Goal: Task Accomplishment & Management: Manage account settings

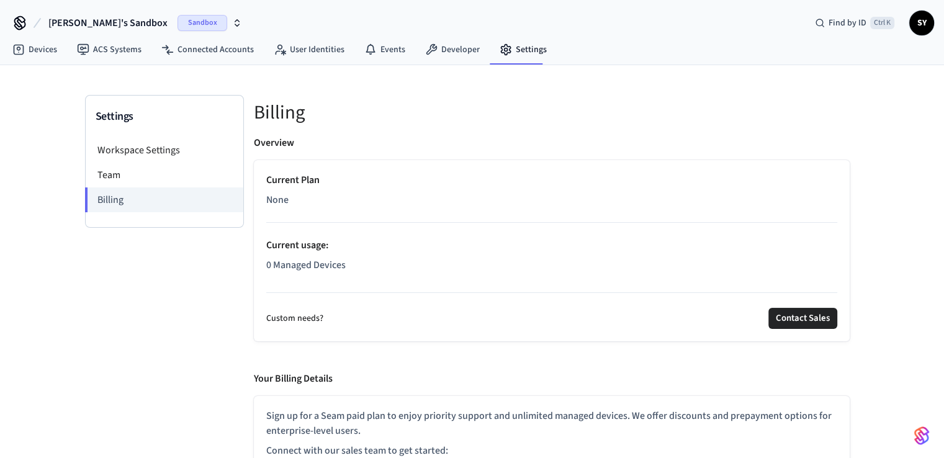
click at [923, 25] on span "SY" at bounding box center [921, 23] width 22 height 22
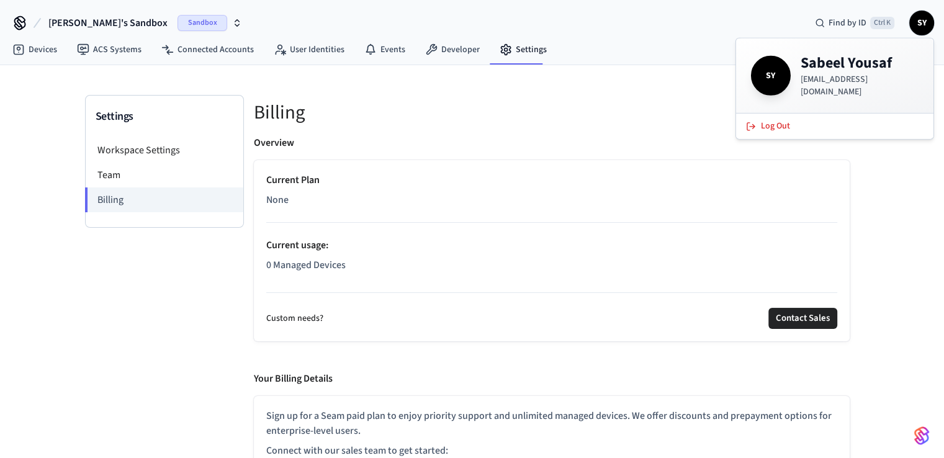
click at [923, 25] on span "SY" at bounding box center [921, 23] width 22 height 22
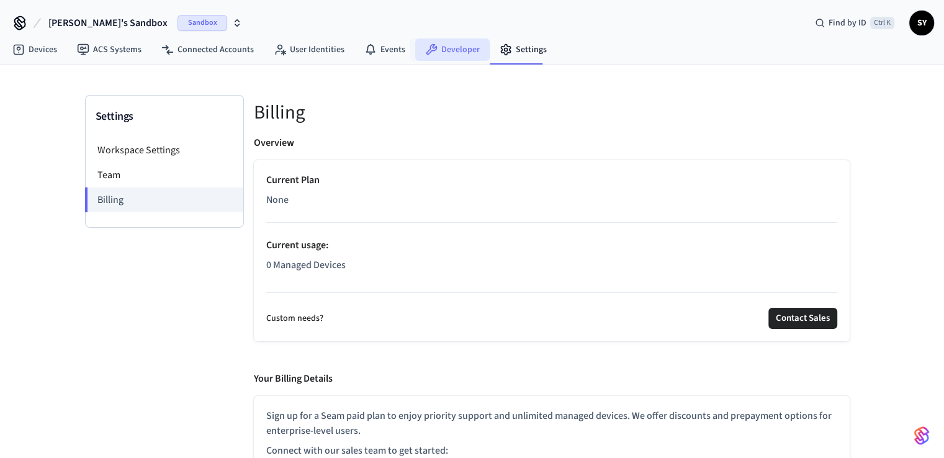
click at [439, 55] on link "Developer" at bounding box center [452, 49] width 74 height 22
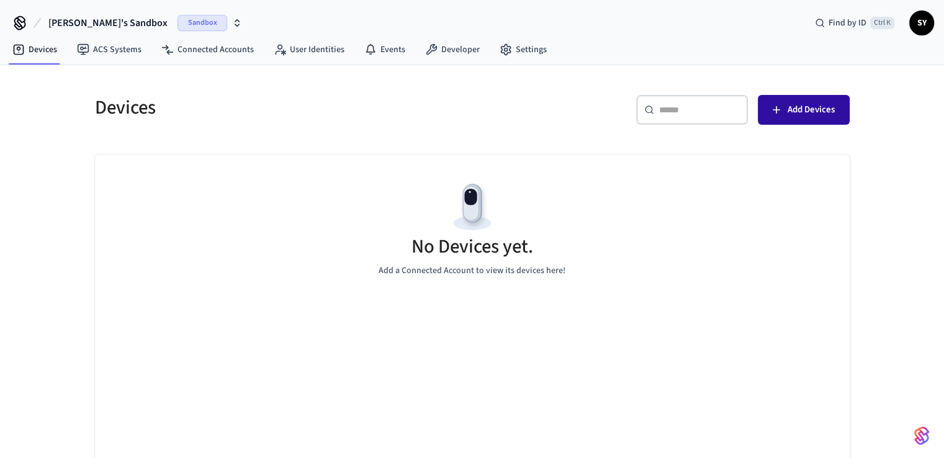
click at [800, 111] on span "Add Devices" at bounding box center [810, 110] width 47 height 16
click at [459, 60] on link "Developer" at bounding box center [452, 49] width 74 height 22
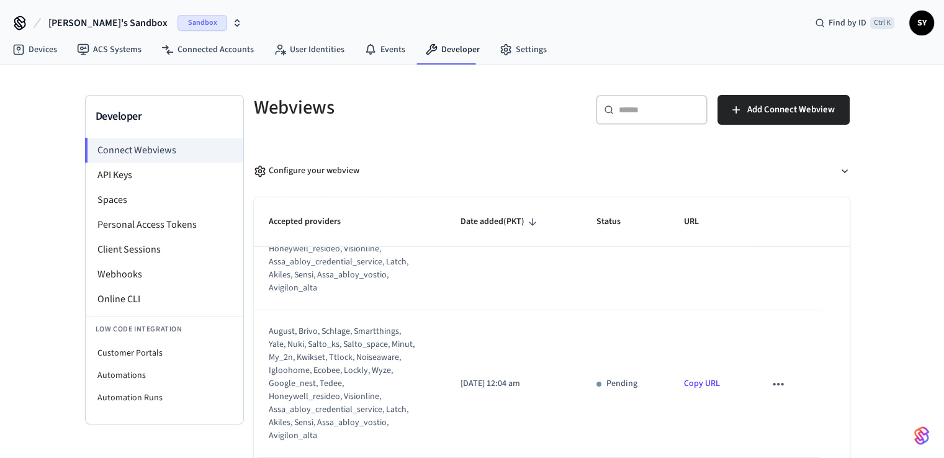
scroll to position [193, 0]
click at [770, 382] on icon "sticky table" at bounding box center [778, 384] width 16 height 16
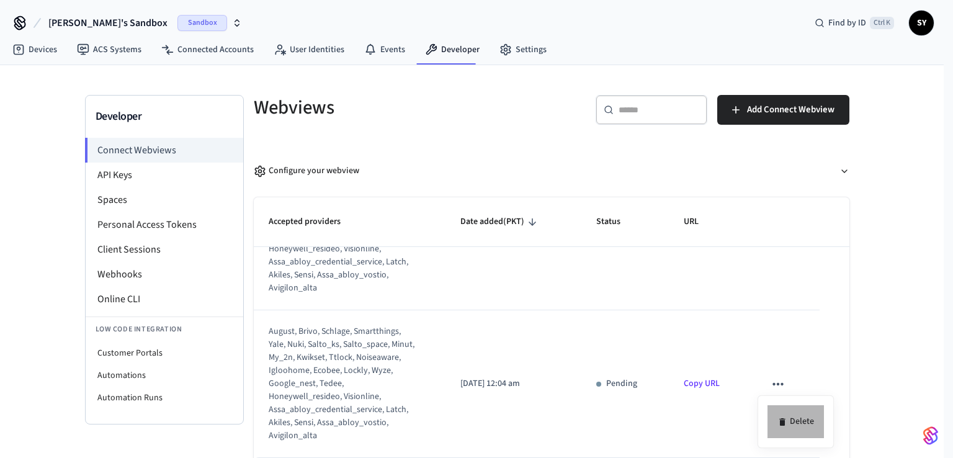
click at [794, 423] on li "Delete" at bounding box center [796, 421] width 56 height 33
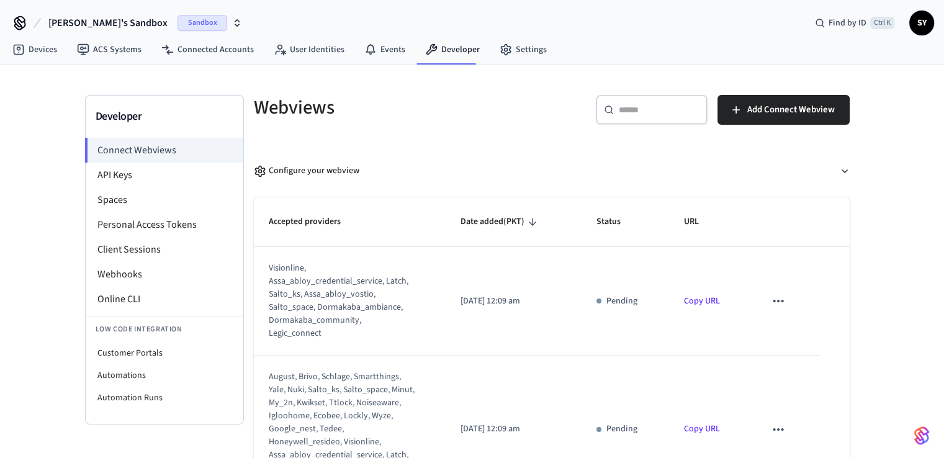
scroll to position [46, 0]
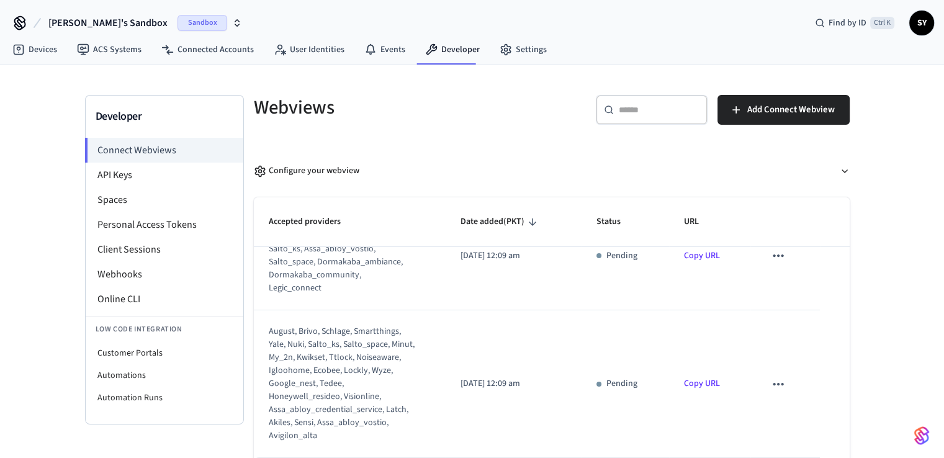
click at [769, 393] on button "sticky table" at bounding box center [778, 384] width 26 height 26
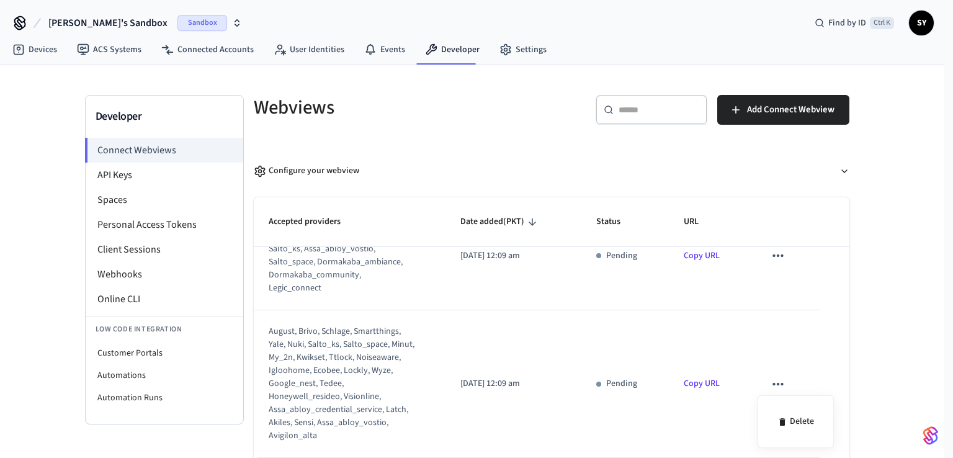
click at [769, 381] on div at bounding box center [476, 229] width 953 height 458
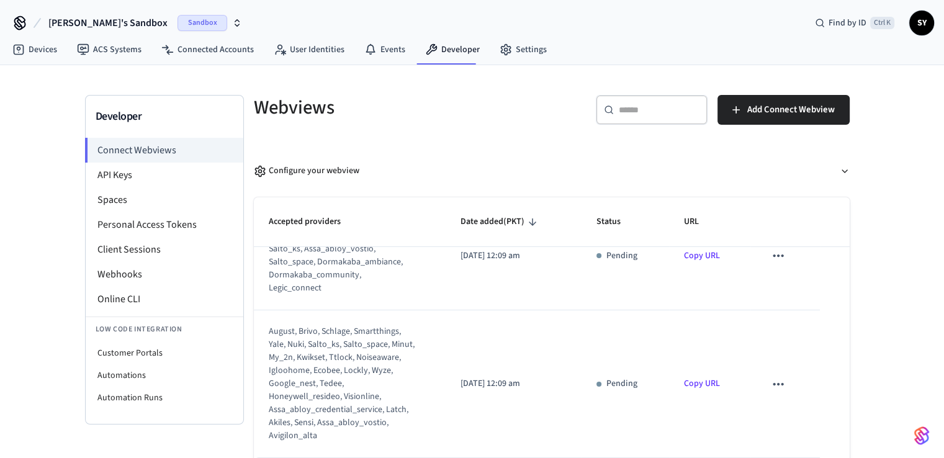
click at [782, 391] on td "sticky table" at bounding box center [784, 384] width 69 height 148
click at [772, 388] on icon "sticky table" at bounding box center [778, 384] width 16 height 16
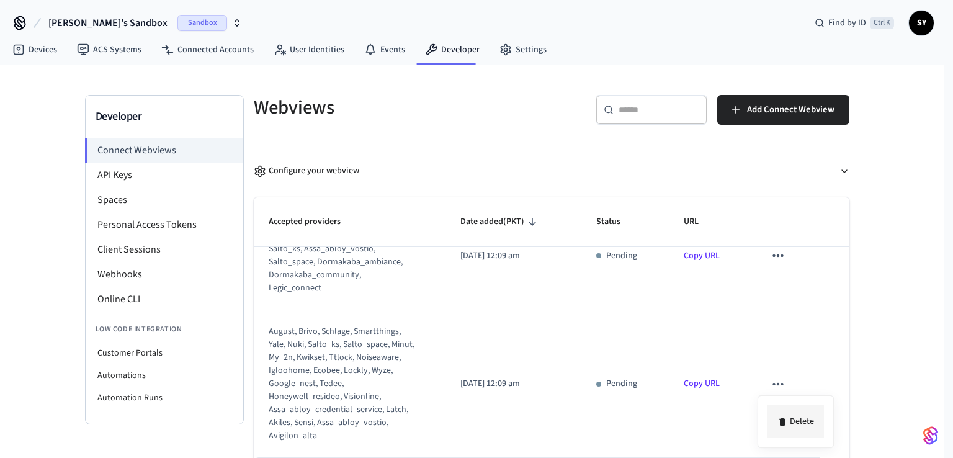
click at [793, 418] on li "Delete" at bounding box center [796, 421] width 56 height 33
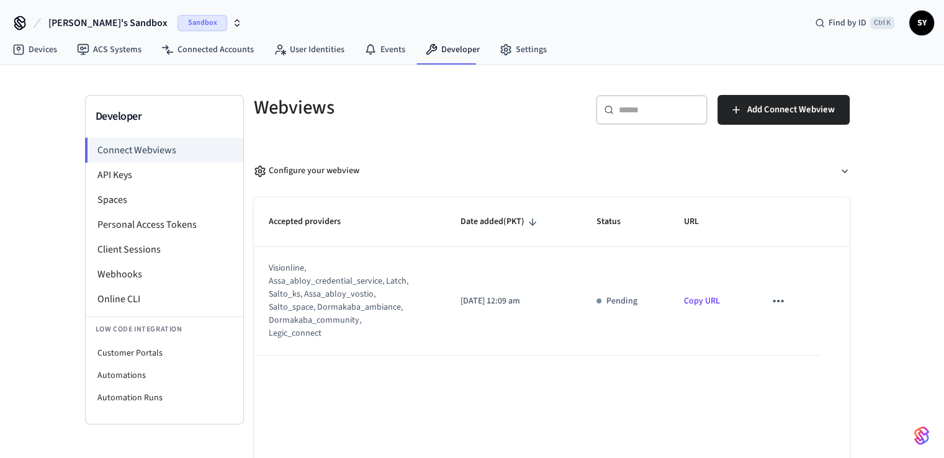
scroll to position [0, 0]
click at [137, 185] on li "API Keys" at bounding box center [165, 175] width 158 height 25
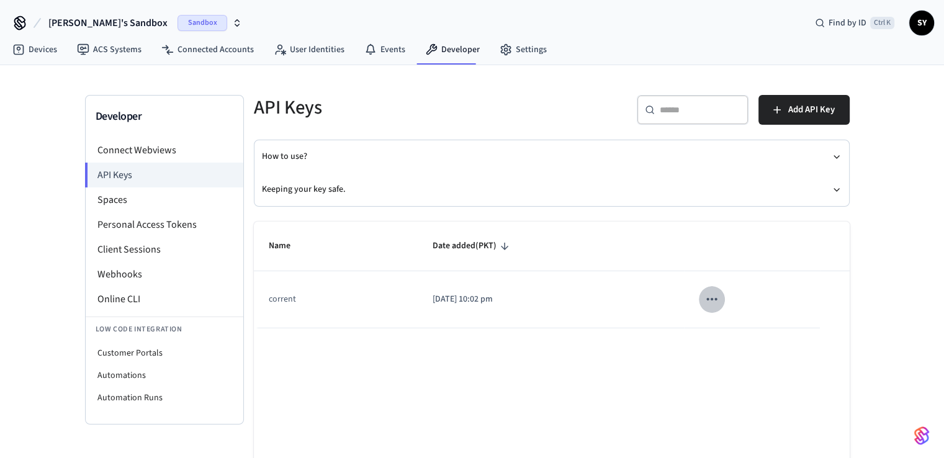
click at [720, 296] on icon "sticky table" at bounding box center [712, 299] width 16 height 16
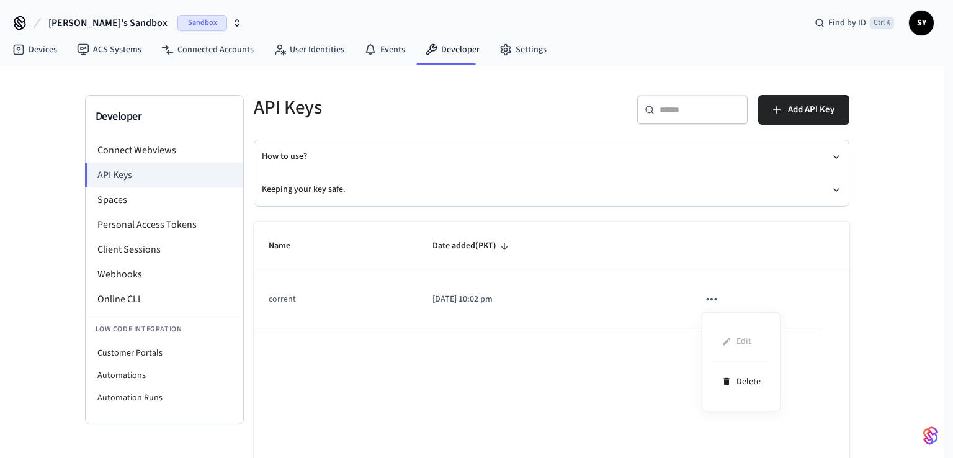
click at [732, 342] on ul "Edit Delete" at bounding box center [741, 361] width 59 height 79
click at [738, 378] on li "Delete" at bounding box center [741, 381] width 59 height 39
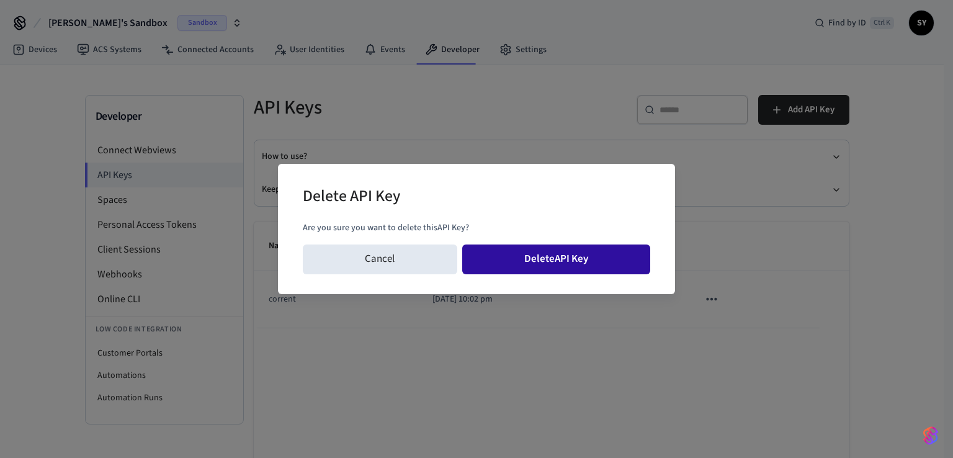
click at [529, 268] on button "Delete API Key" at bounding box center [556, 259] width 189 height 30
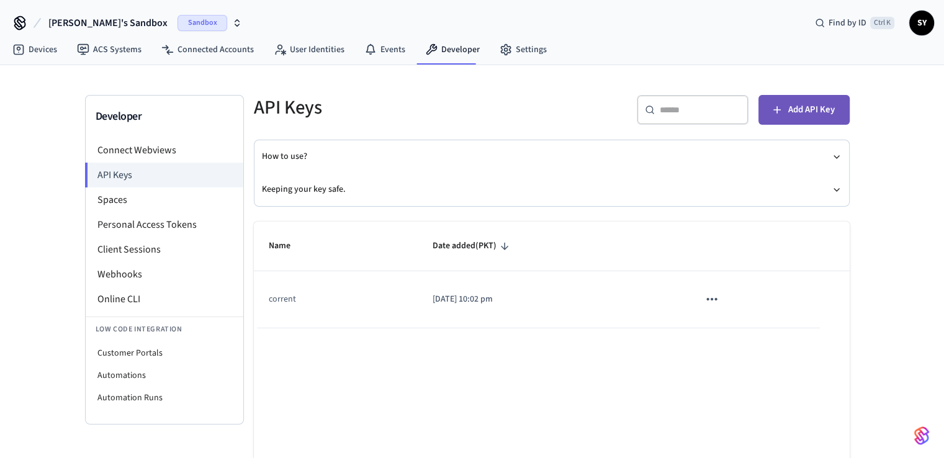
click at [798, 110] on span "Add API Key" at bounding box center [811, 110] width 47 height 16
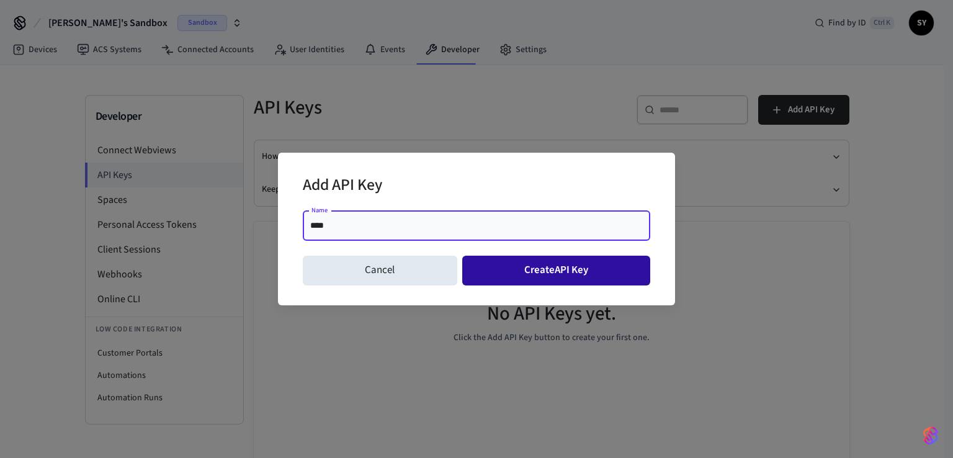
type input "****"
click at [496, 272] on button "Create API Key" at bounding box center [556, 271] width 189 height 30
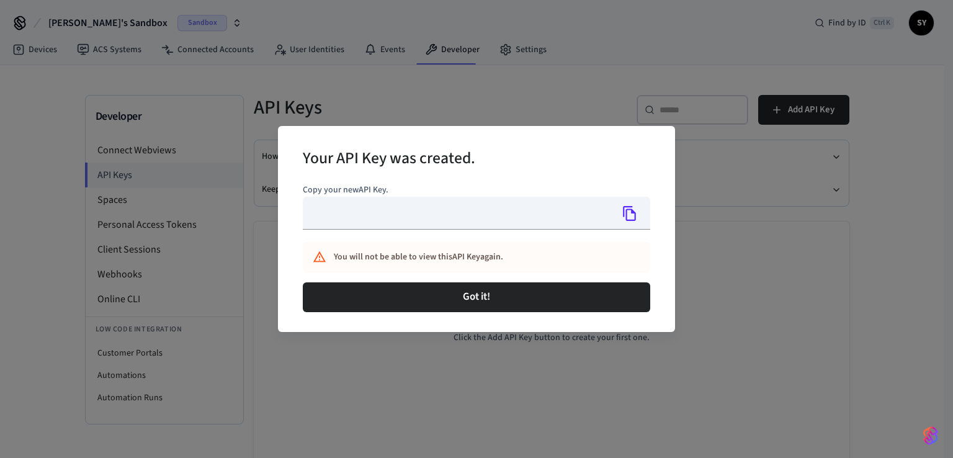
type input "**********"
click at [627, 218] on icon "Copy" at bounding box center [629, 213] width 13 height 15
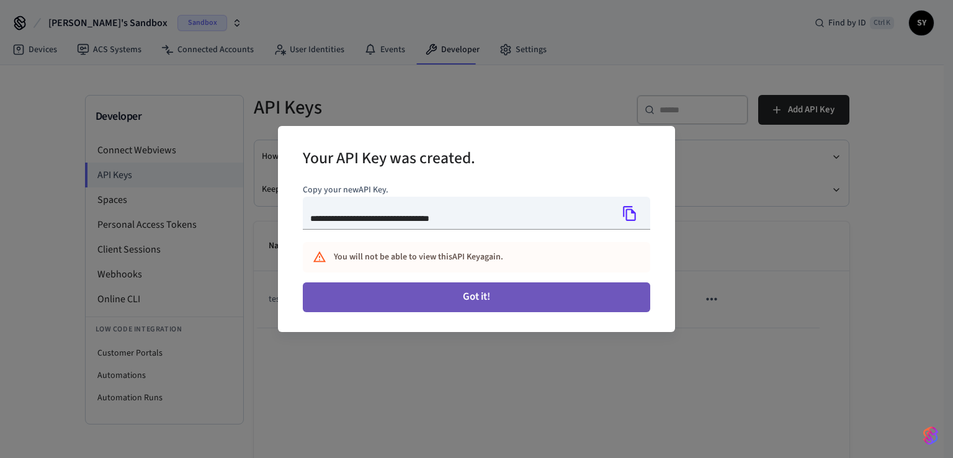
click at [468, 302] on button "Got it!" at bounding box center [476, 297] width 347 height 30
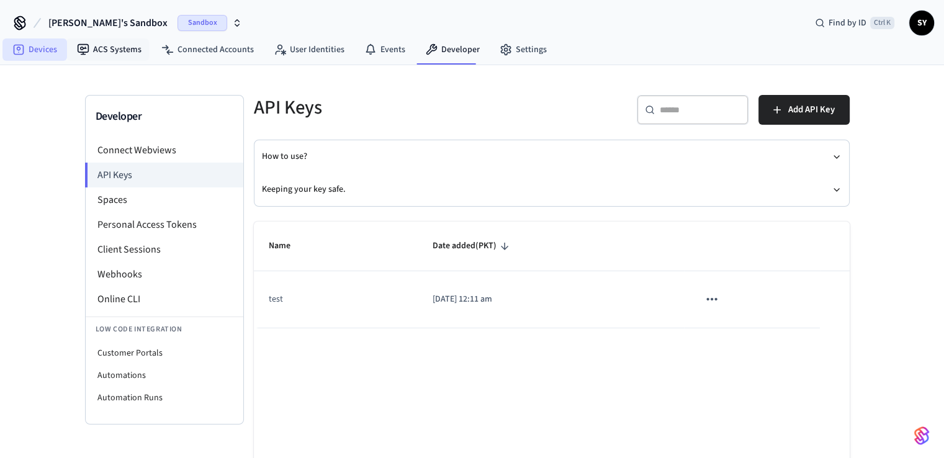
click at [41, 57] on link "Devices" at bounding box center [34, 49] width 65 height 22
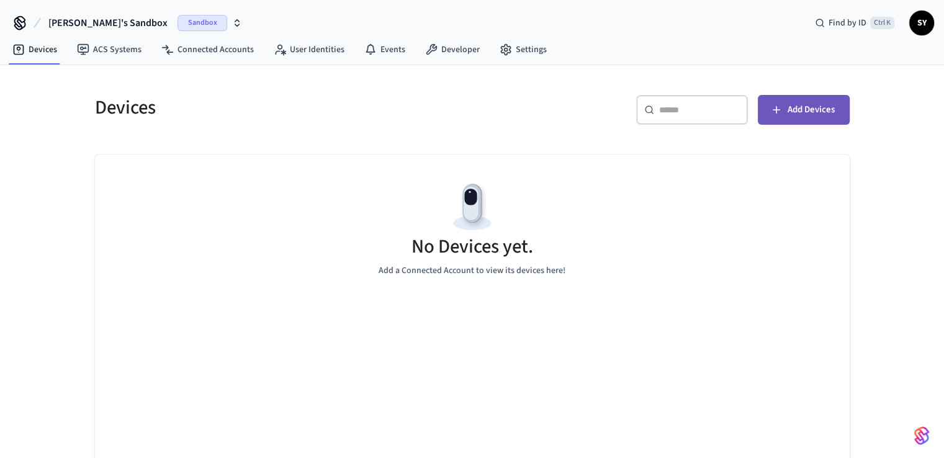
click at [822, 112] on span "Add Devices" at bounding box center [810, 110] width 47 height 16
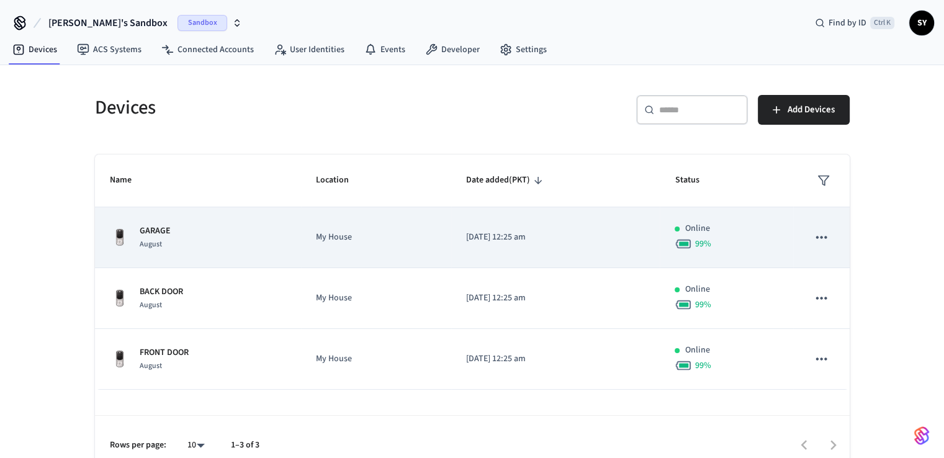
click at [824, 234] on icon "sticky table" at bounding box center [821, 237] width 16 height 16
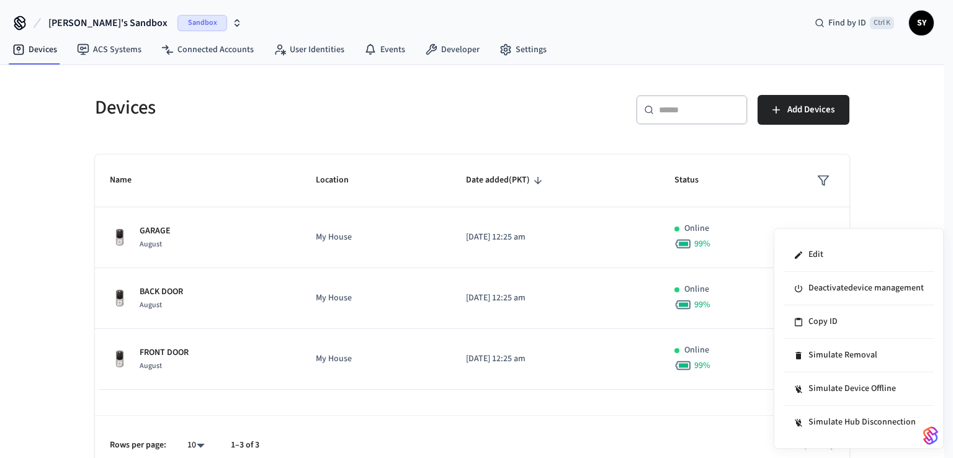
click at [824, 233] on div "Edit Deactivate device management Copy ID Simulate Removal Simulate Device Offl…" at bounding box center [859, 338] width 170 height 220
click at [763, 205] on div at bounding box center [476, 229] width 953 height 458
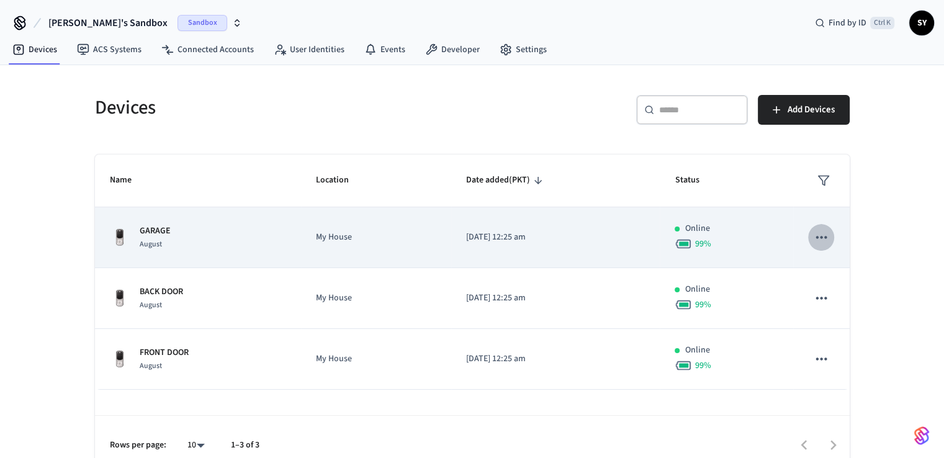
click at [825, 244] on icon "sticky table" at bounding box center [821, 237] width 16 height 16
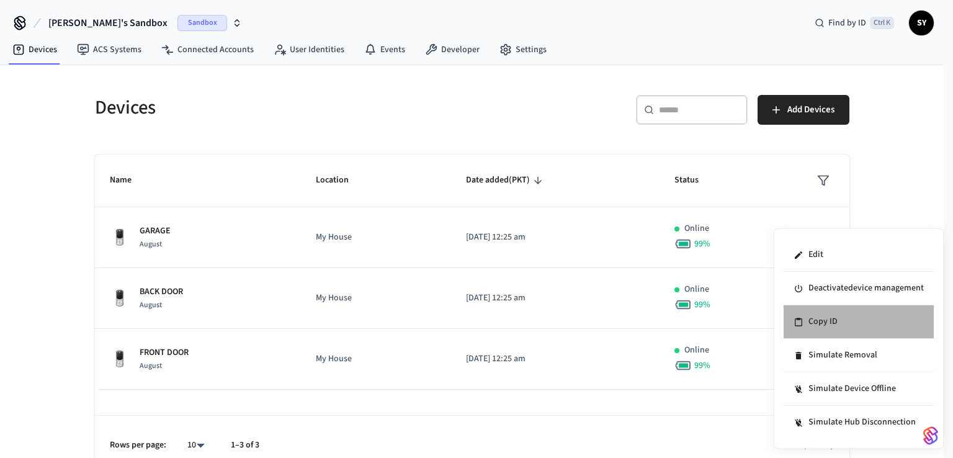
click at [815, 326] on li "Copy ID" at bounding box center [859, 322] width 150 height 34
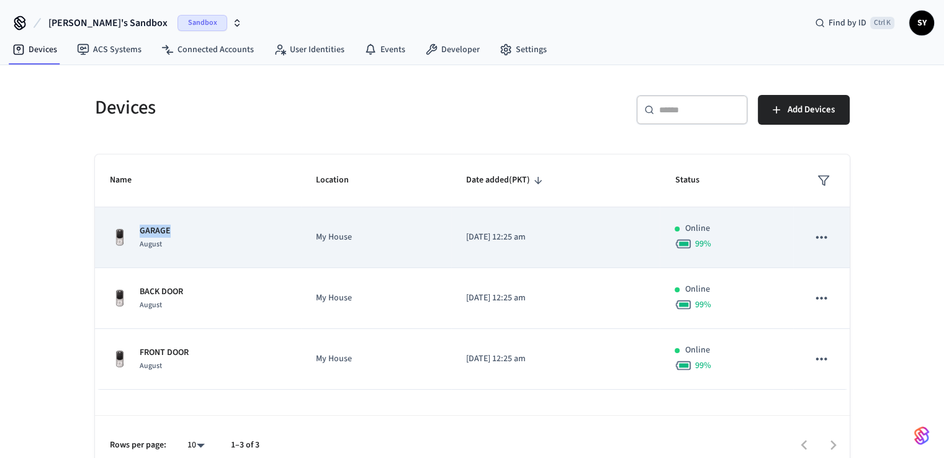
drag, startPoint x: 178, startPoint y: 229, endPoint x: 138, endPoint y: 230, distance: 40.4
click at [138, 230] on div "GARAGE August" at bounding box center [198, 238] width 177 height 26
copy p "GARAGE"
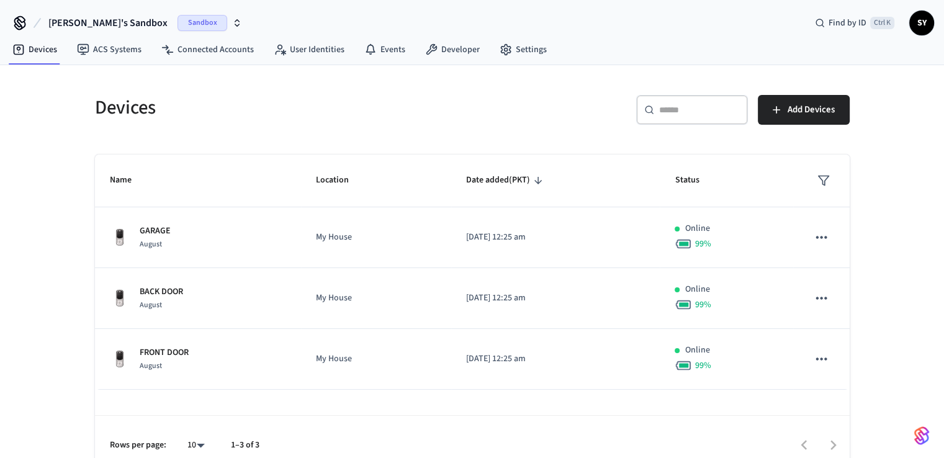
click at [338, 100] on h5 "Devices" at bounding box center [280, 107] width 370 height 25
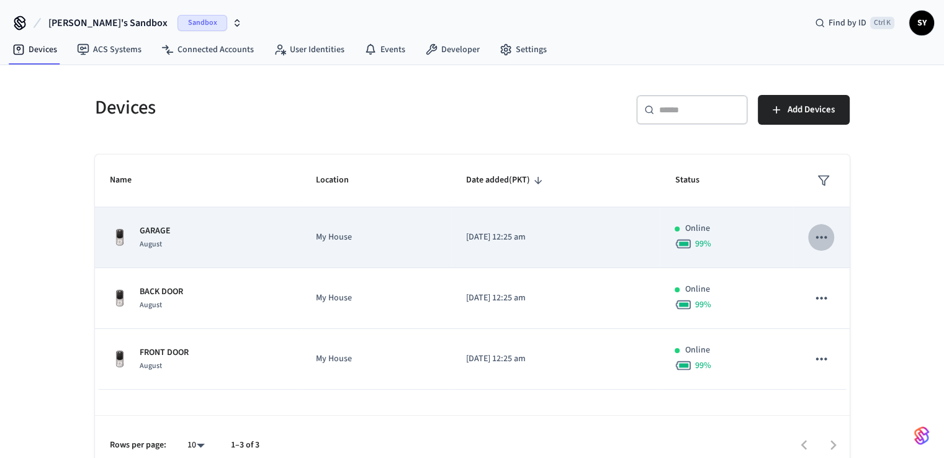
click at [826, 236] on icon "sticky table" at bounding box center [821, 237] width 11 height 2
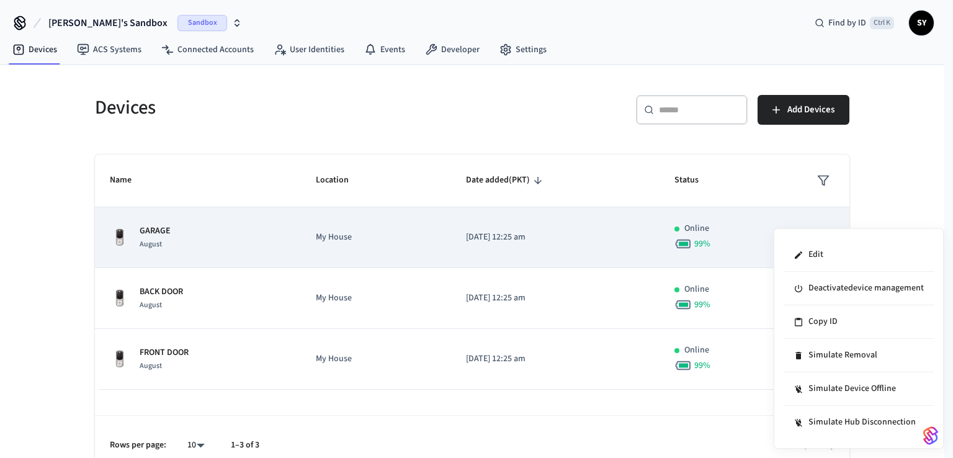
click at [826, 236] on div "Edit Deactivate device management Copy ID Simulate Removal Simulate Device Offl…" at bounding box center [859, 338] width 170 height 220
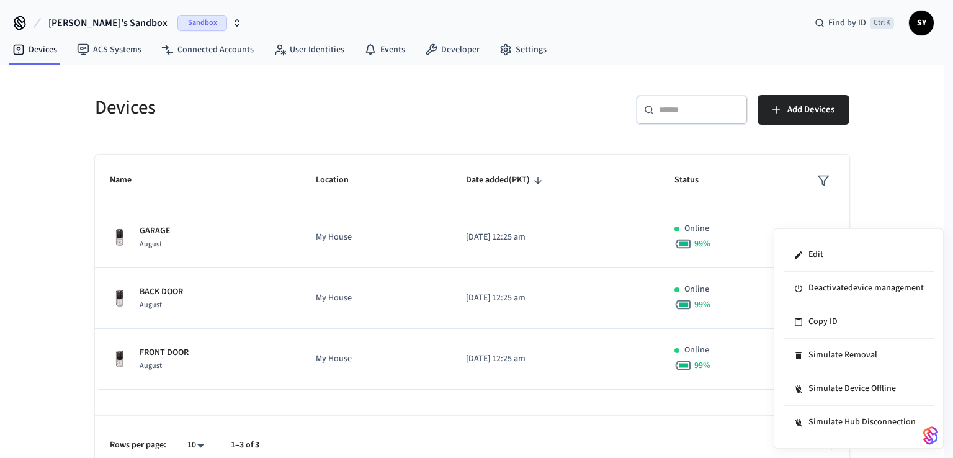
click at [854, 199] on div at bounding box center [476, 229] width 953 height 458
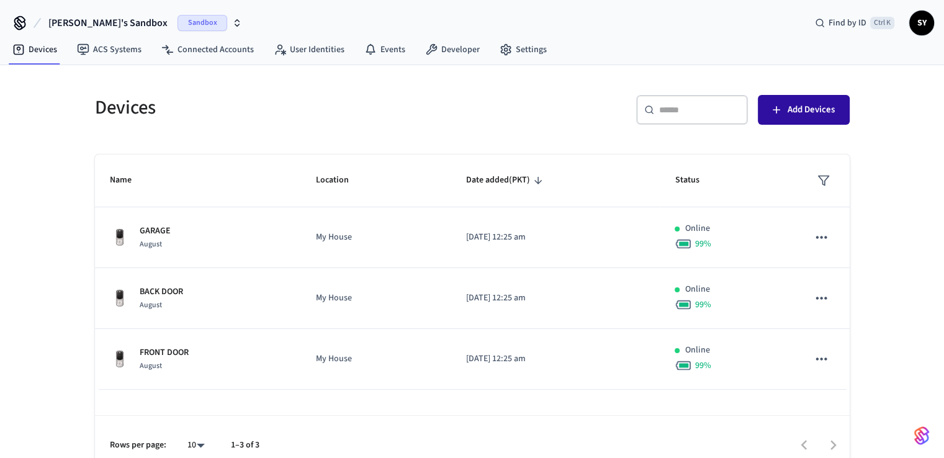
click at [795, 102] on span "Add Devices" at bounding box center [810, 110] width 47 height 16
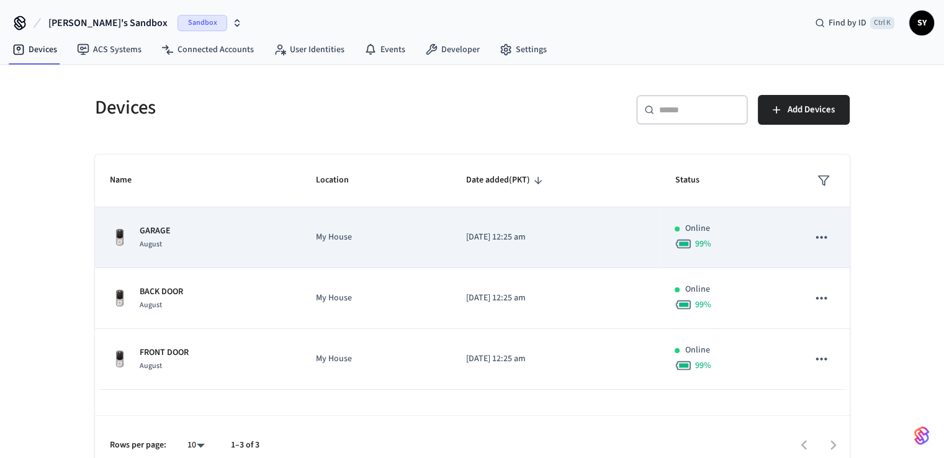
scroll to position [17, 0]
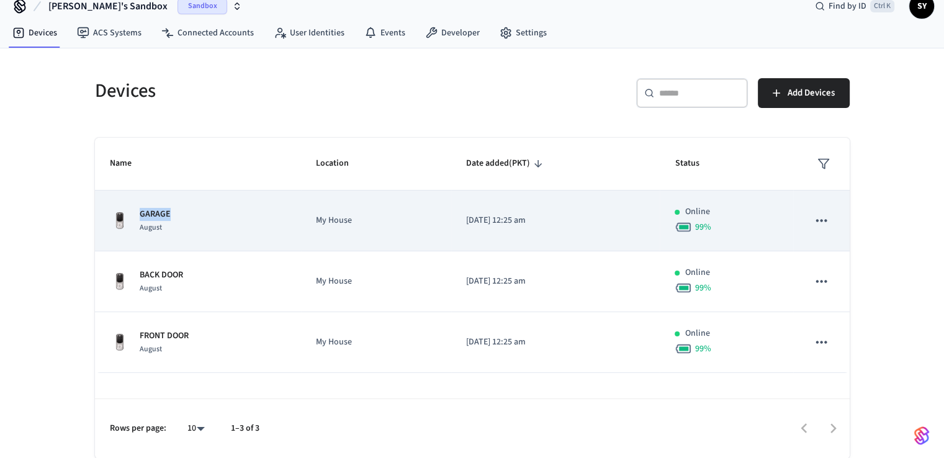
drag, startPoint x: 137, startPoint y: 215, endPoint x: 173, endPoint y: 213, distance: 36.7
click at [173, 213] on div "GARAGE August" at bounding box center [198, 221] width 177 height 26
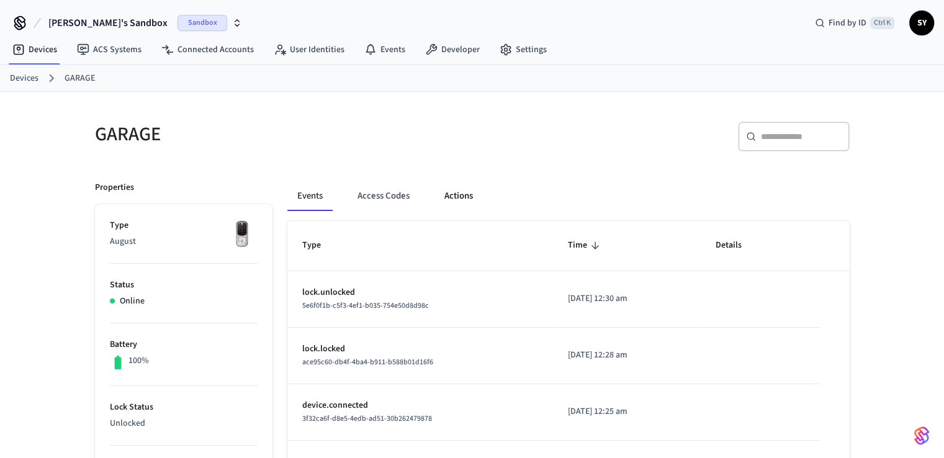
click at [453, 186] on button "Actions" at bounding box center [458, 196] width 48 height 30
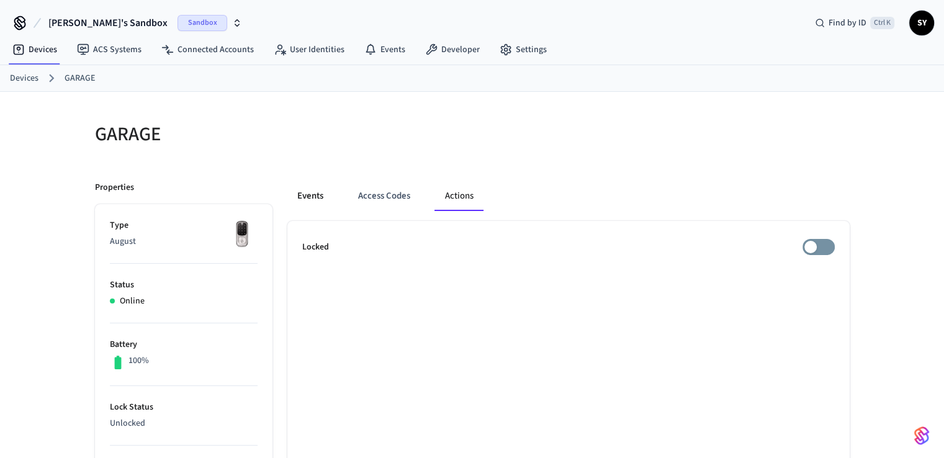
click at [320, 187] on button "Events" at bounding box center [310, 196] width 46 height 30
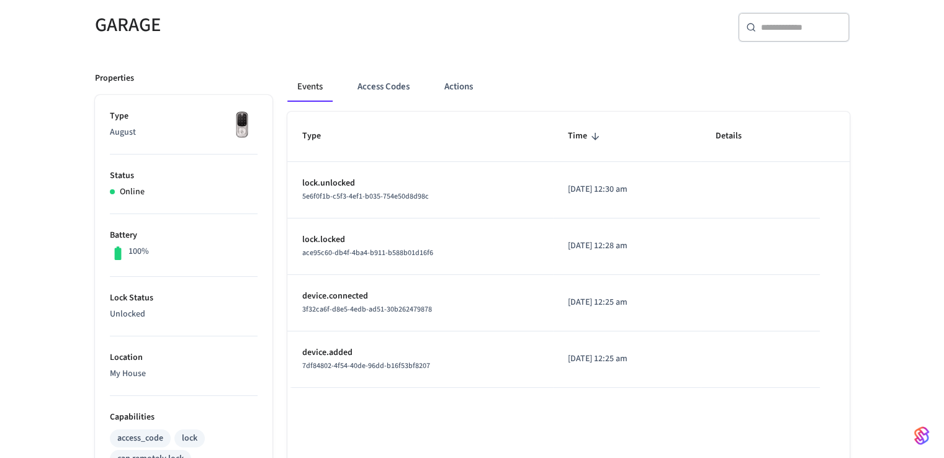
scroll to position [111, 0]
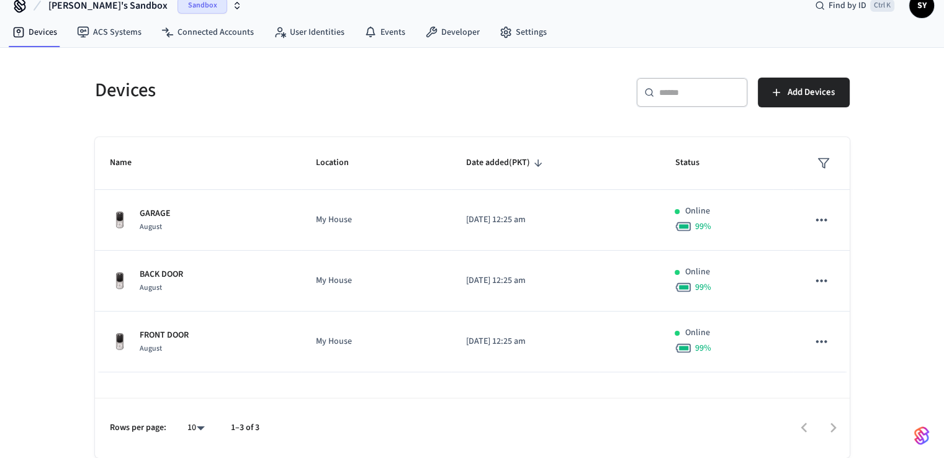
scroll to position [17, 0]
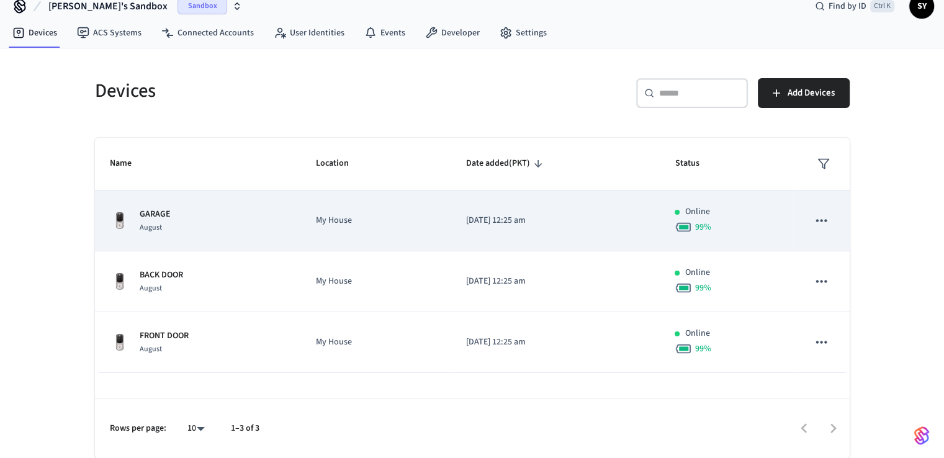
click at [825, 223] on icon "sticky table" at bounding box center [821, 220] width 16 height 16
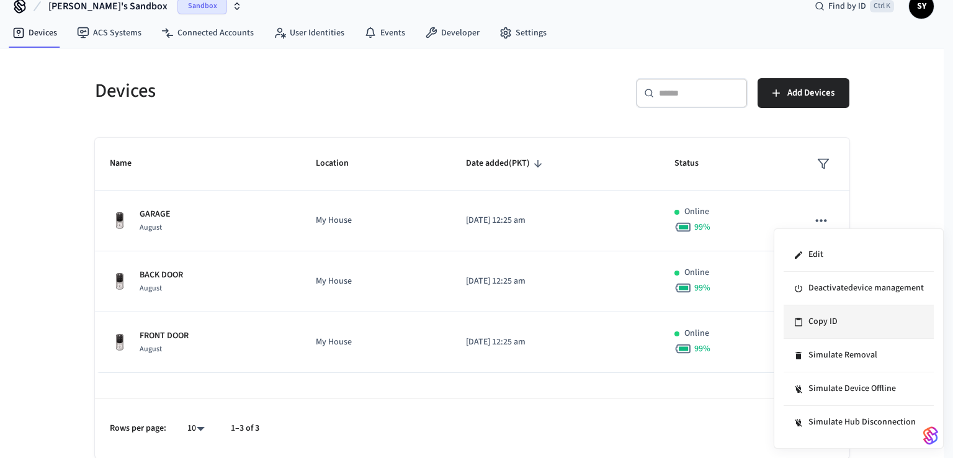
click at [822, 321] on li "Copy ID" at bounding box center [859, 322] width 150 height 34
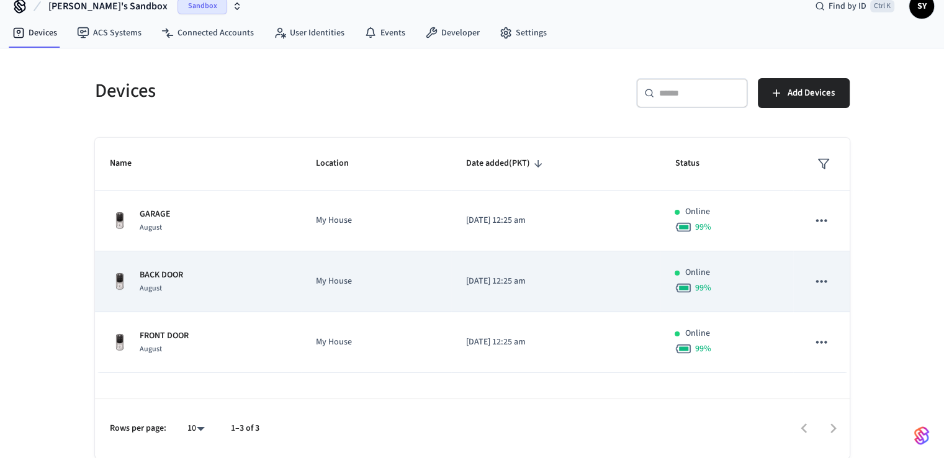
click at [813, 284] on icon "sticky table" at bounding box center [821, 281] width 16 height 16
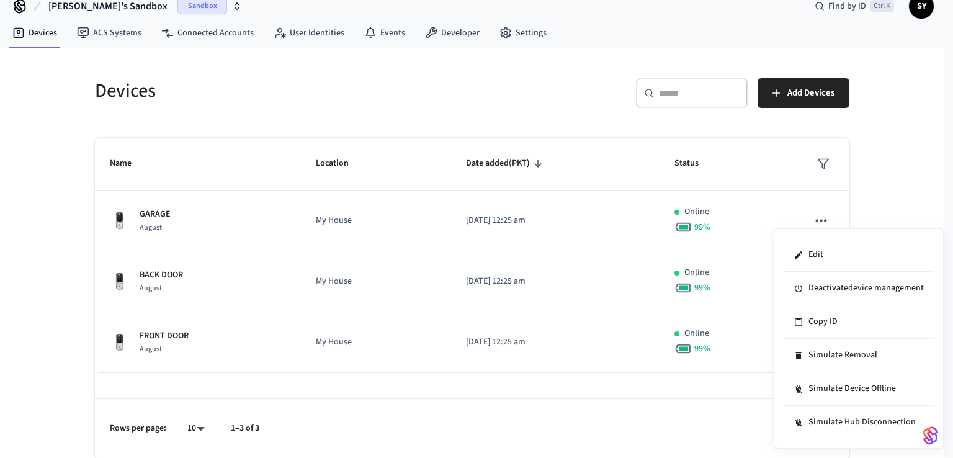
click at [797, 197] on div at bounding box center [476, 229] width 953 height 458
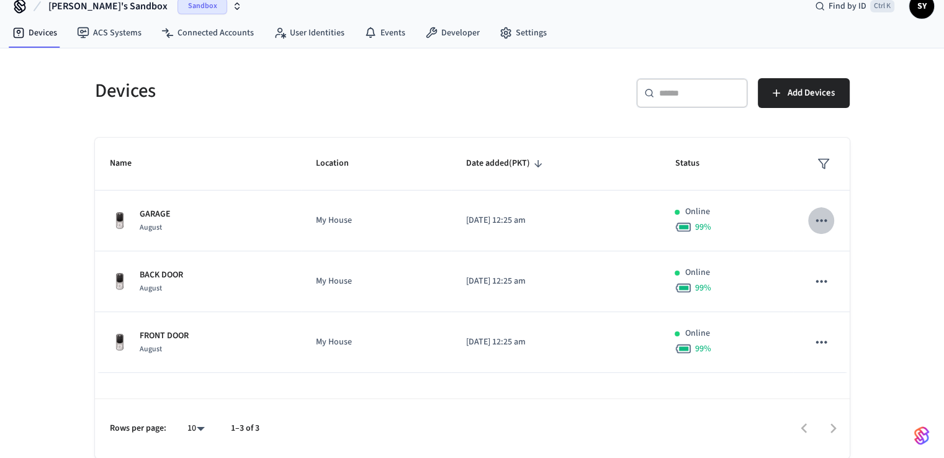
click at [820, 223] on icon "sticky table" at bounding box center [821, 220] width 16 height 16
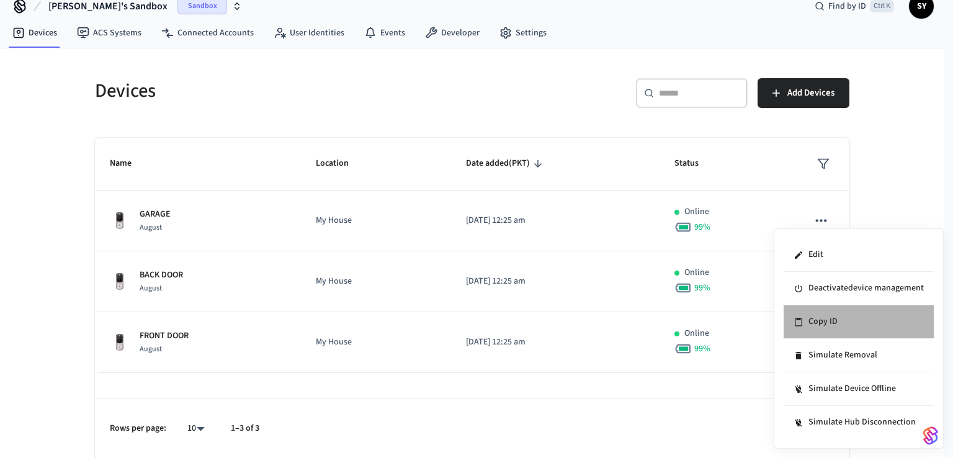
click at [808, 328] on li "Copy ID" at bounding box center [859, 322] width 150 height 34
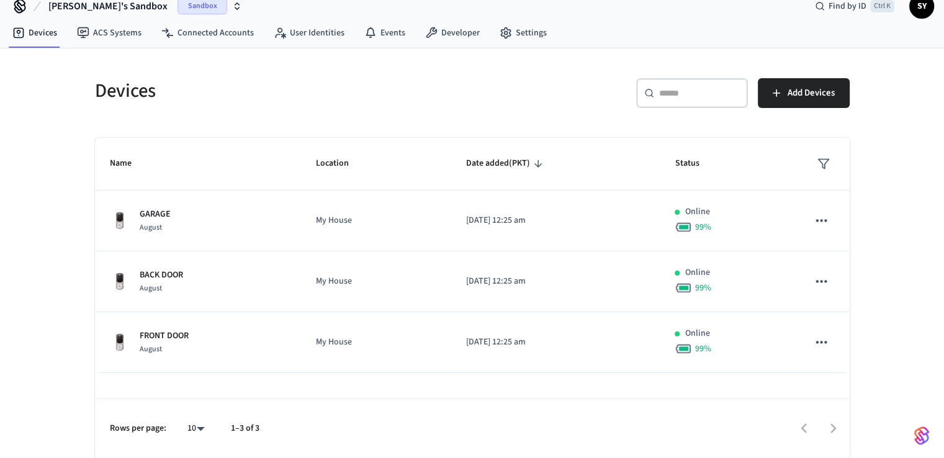
click at [563, 209] on td "2025/08/13 at 12:25 am" at bounding box center [555, 220] width 209 height 61
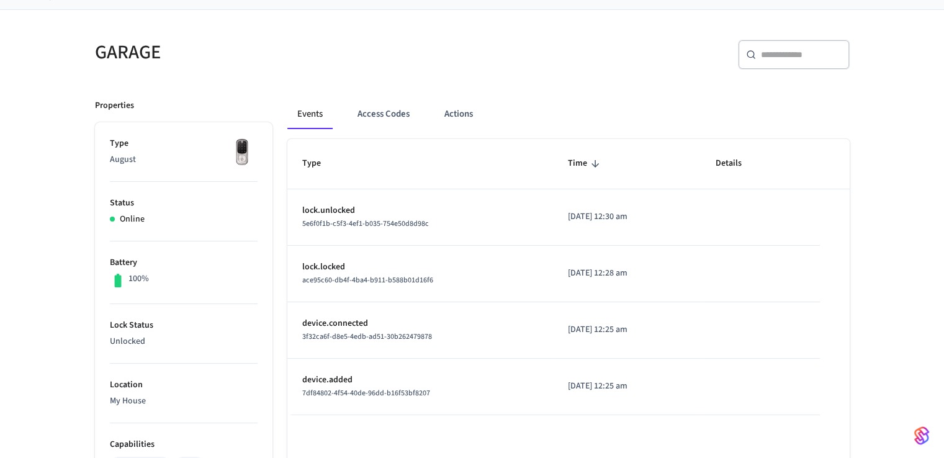
scroll to position [84, 0]
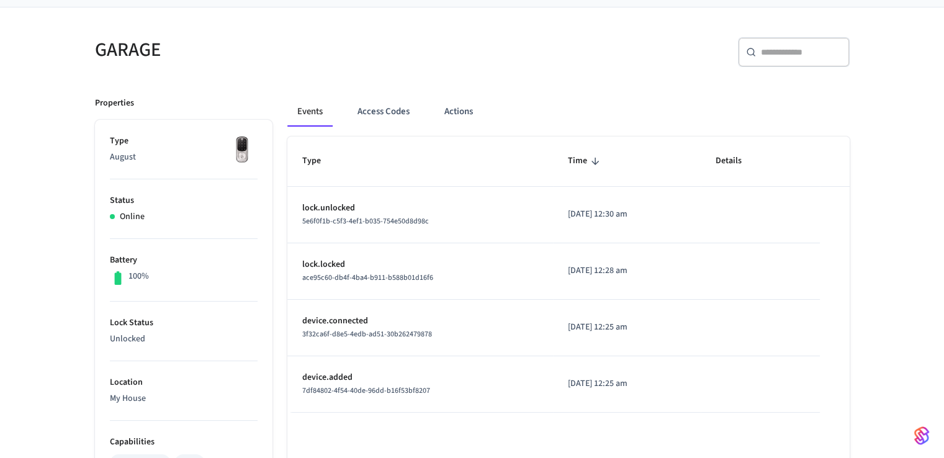
click at [900, 178] on div "GARAGE ​ ​ Properties Type August Status Online Battery 100% Lock Status Unlock…" at bounding box center [472, 445] width 944 height 877
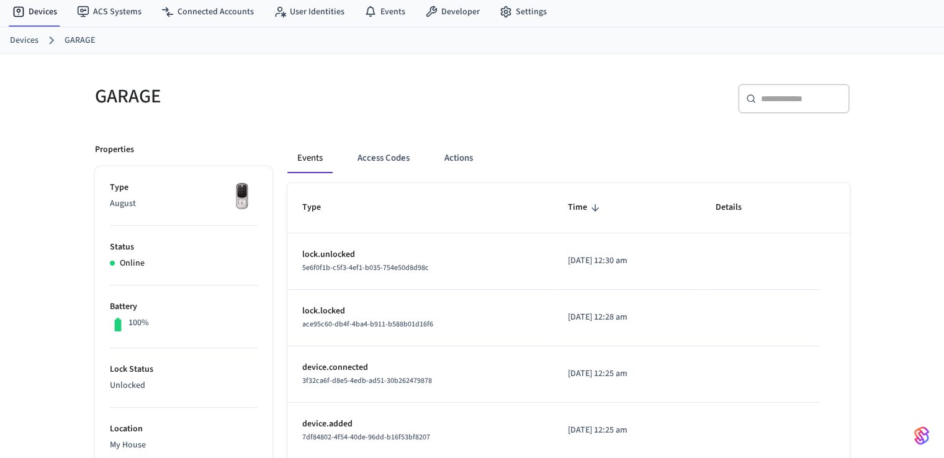
scroll to position [37, 0]
click at [393, 167] on button "Access Codes" at bounding box center [383, 159] width 72 height 30
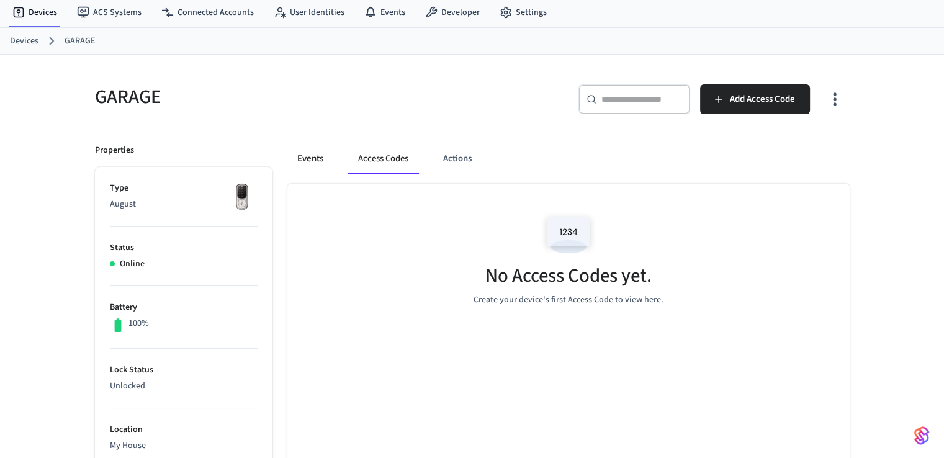
click at [313, 158] on button "Events" at bounding box center [310, 159] width 46 height 30
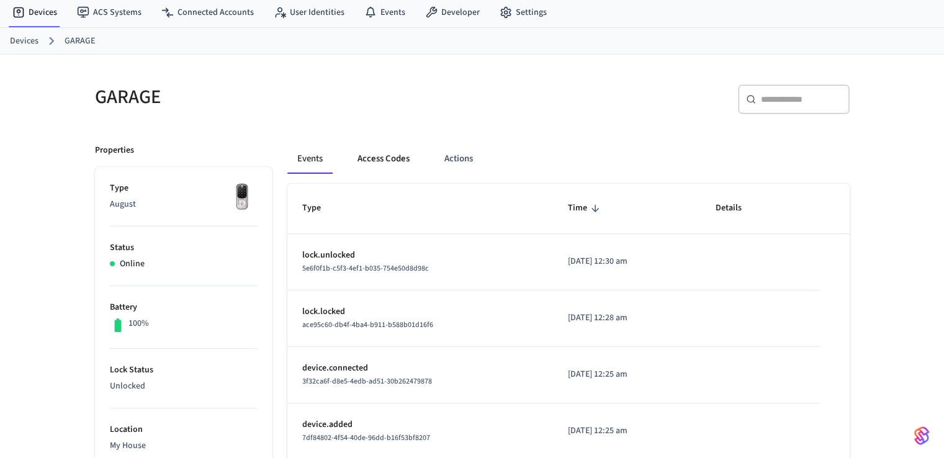
click at [380, 158] on button "Access Codes" at bounding box center [383, 159] width 72 height 30
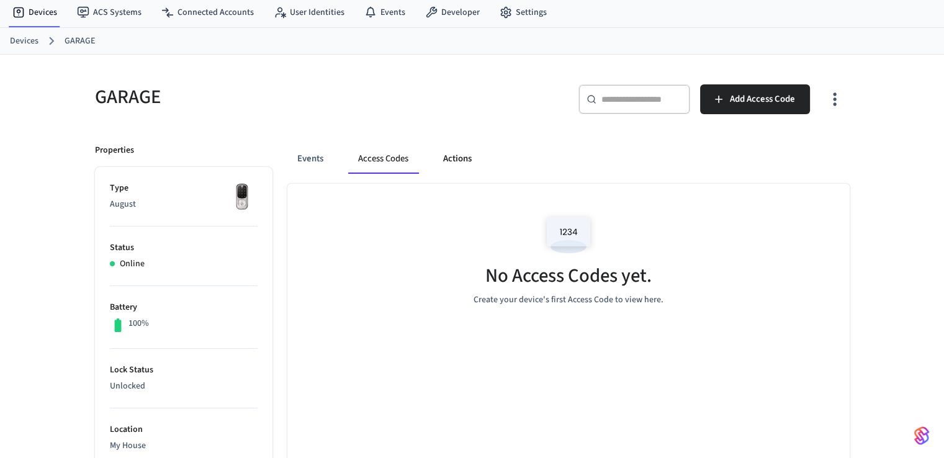
click at [449, 159] on button "Actions" at bounding box center [457, 159] width 48 height 30
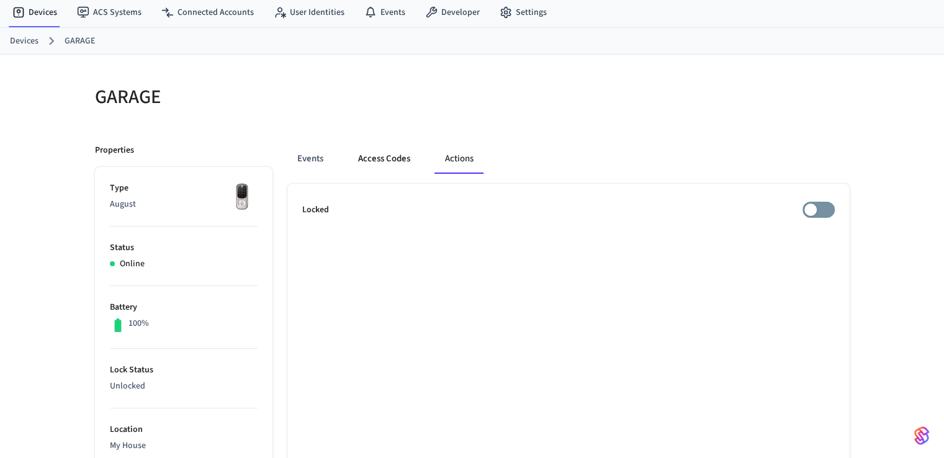
click at [405, 159] on button "Access Codes" at bounding box center [384, 159] width 72 height 30
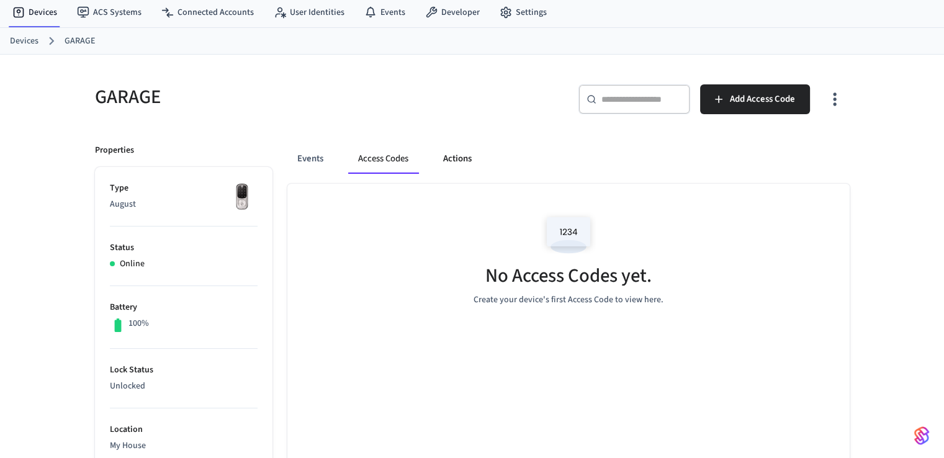
click at [456, 161] on button "Actions" at bounding box center [457, 159] width 48 height 30
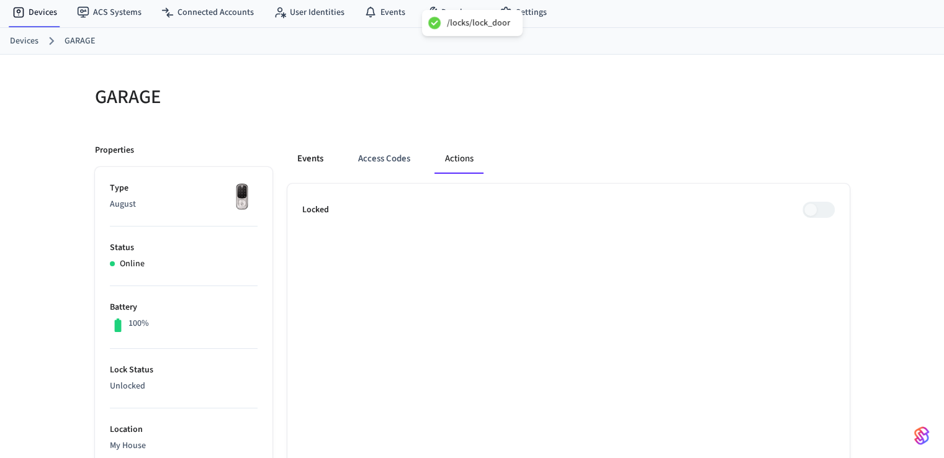
click at [313, 161] on button "Events" at bounding box center [310, 159] width 46 height 30
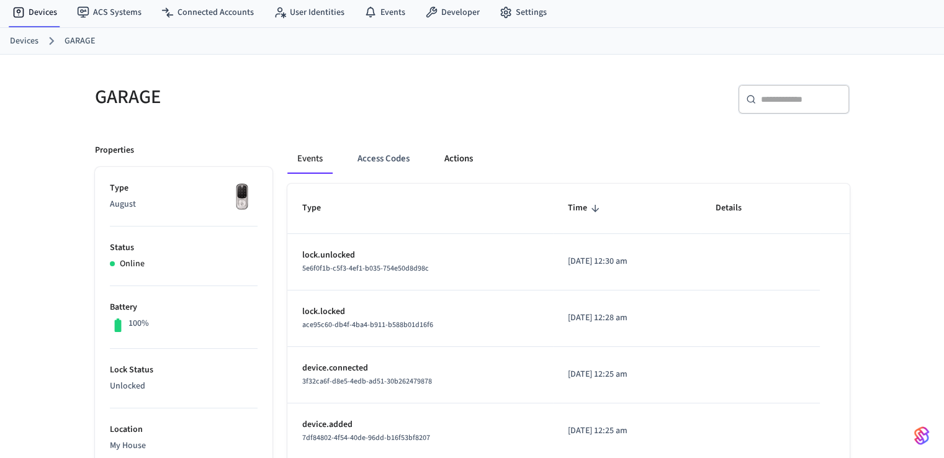
click at [469, 159] on button "Actions" at bounding box center [458, 159] width 48 height 30
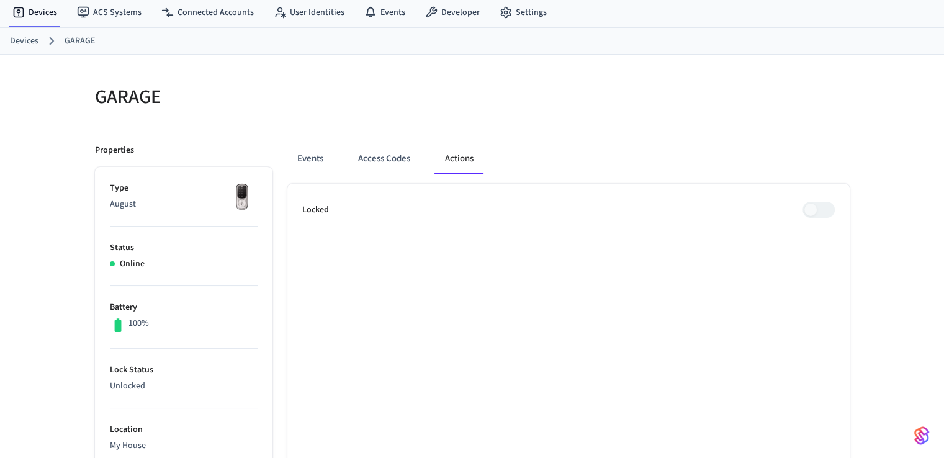
click at [817, 204] on span at bounding box center [818, 210] width 32 height 16
click at [322, 157] on button "Events" at bounding box center [310, 159] width 46 height 30
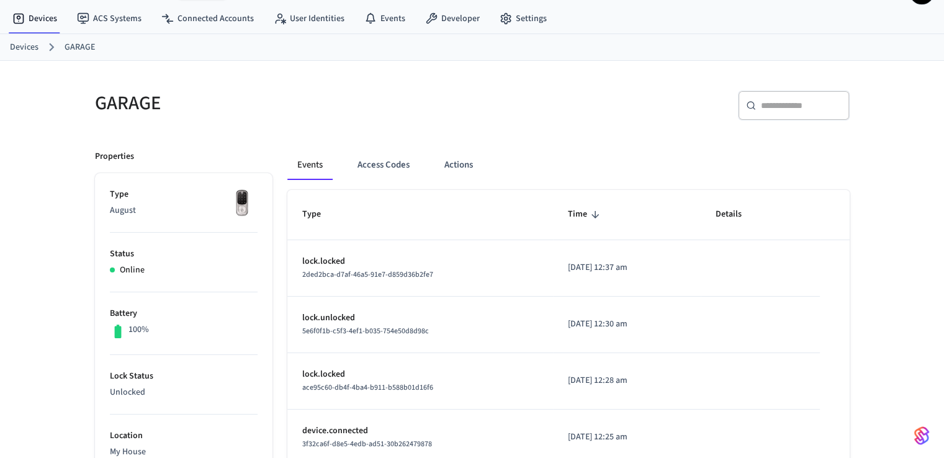
scroll to position [0, 0]
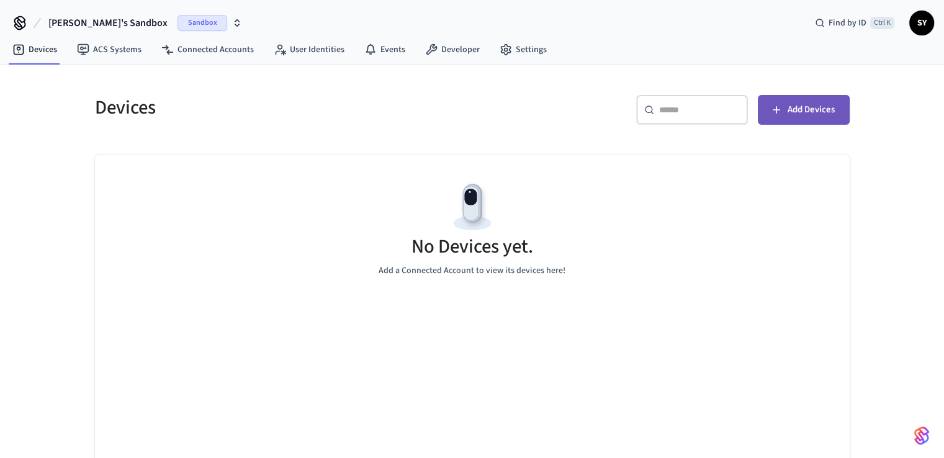
click at [774, 115] on icon "button" at bounding box center [776, 110] width 12 height 12
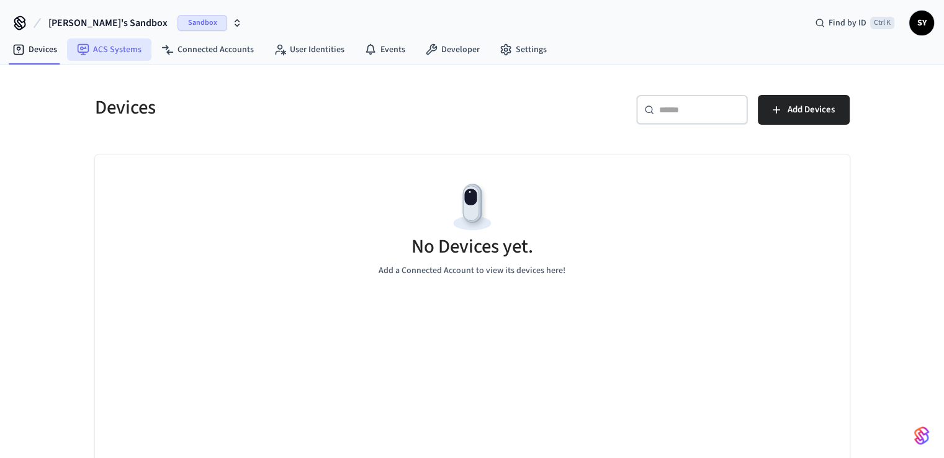
click at [85, 38] on link "ACS Systems" at bounding box center [109, 49] width 84 height 22
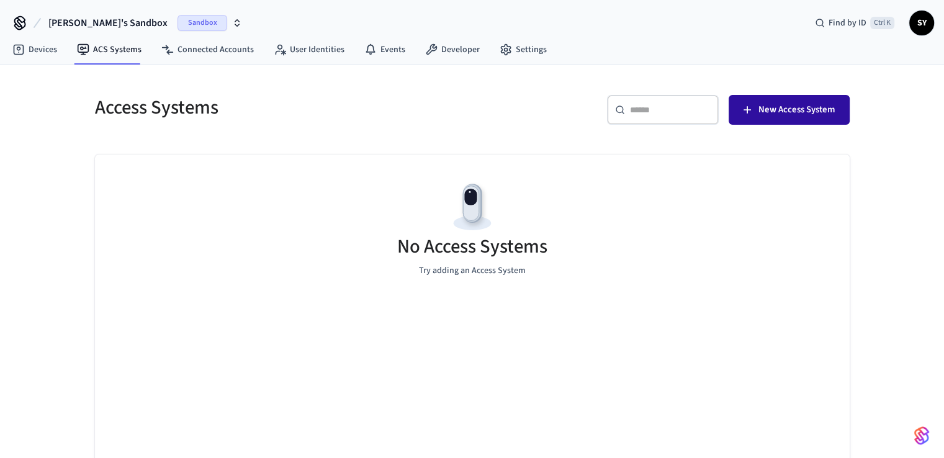
click at [758, 116] on span "New Access System" at bounding box center [796, 110] width 76 height 16
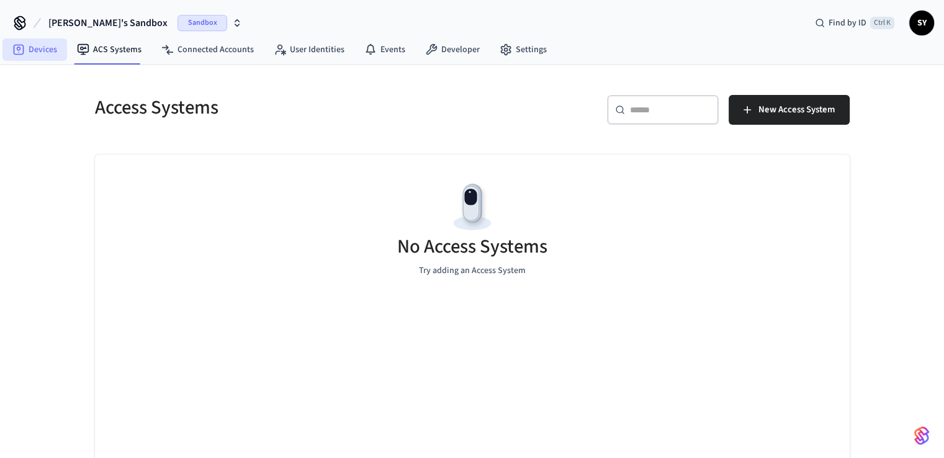
click at [23, 47] on icon at bounding box center [19, 50] width 11 height 11
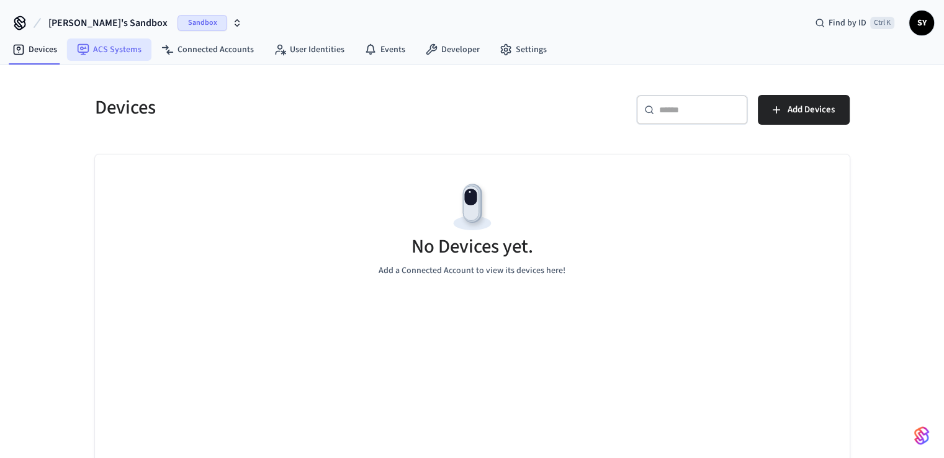
click at [93, 51] on link "ACS Systems" at bounding box center [109, 49] width 84 height 22
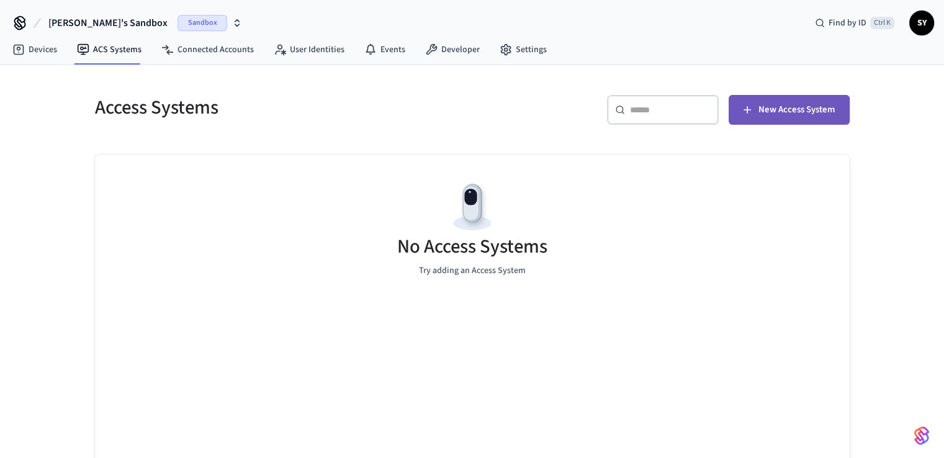
click at [777, 105] on span "New Access System" at bounding box center [796, 110] width 76 height 16
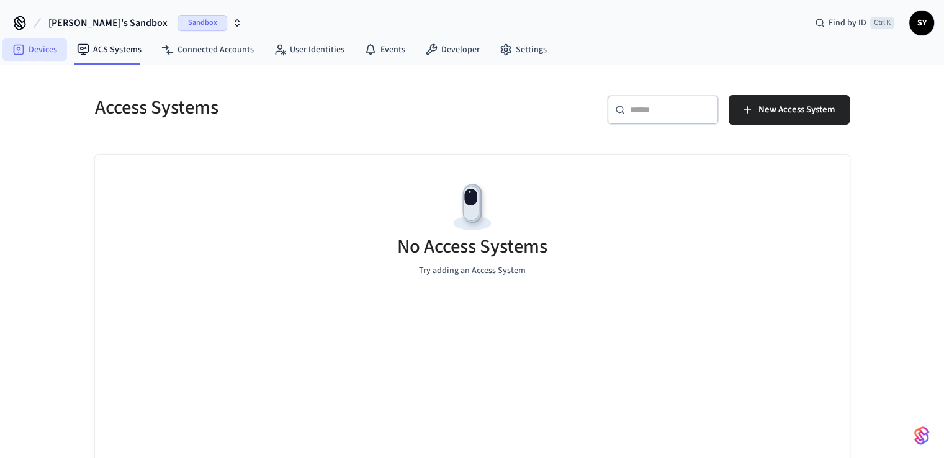
click at [38, 53] on link "Devices" at bounding box center [34, 49] width 65 height 22
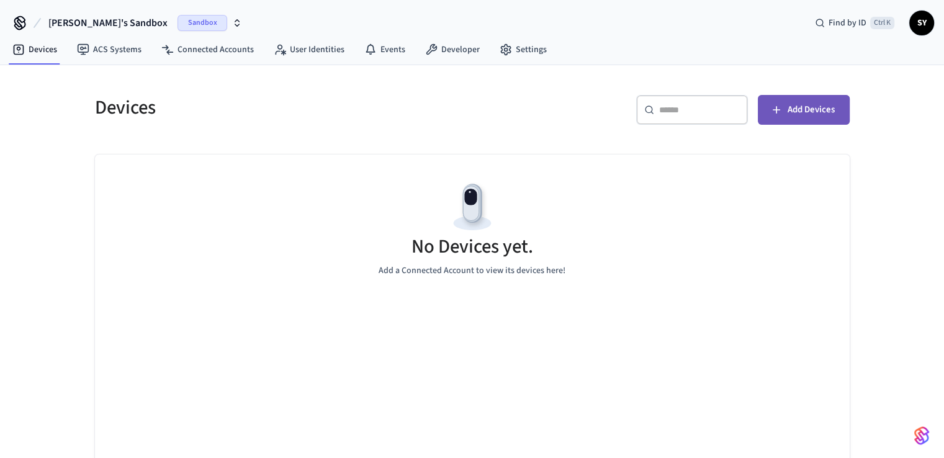
click at [819, 107] on span "Add Devices" at bounding box center [810, 110] width 47 height 16
